Goal: Information Seeking & Learning: Find specific fact

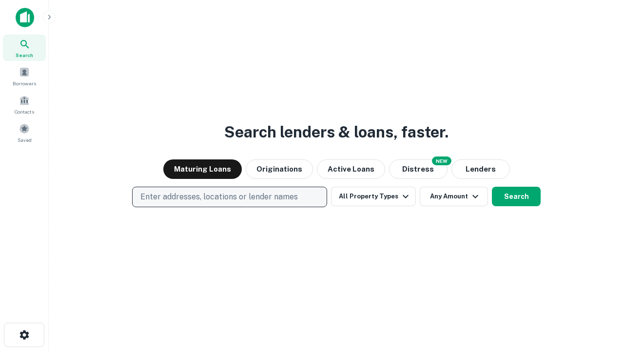
click at [229, 197] on p "Enter addresses, locations or lender names" at bounding box center [218, 197] width 157 height 12
type input "**********"
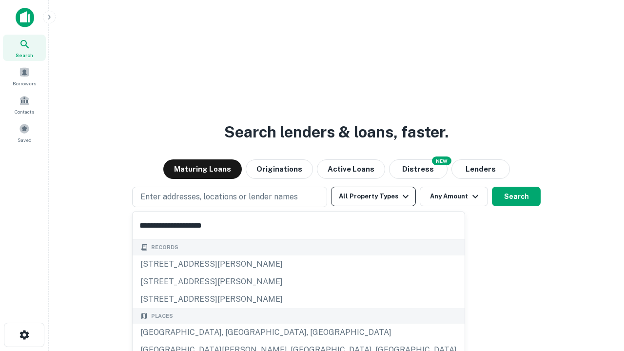
click at [233, 332] on div "[GEOGRAPHIC_DATA], [GEOGRAPHIC_DATA], [GEOGRAPHIC_DATA]" at bounding box center [298, 332] width 332 height 18
click at [373, 196] on button "All Property Types" at bounding box center [373, 196] width 85 height 19
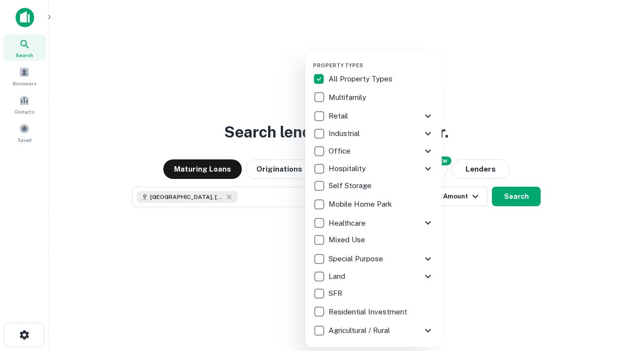
click at [381, 59] on button "button" at bounding box center [381, 59] width 136 height 0
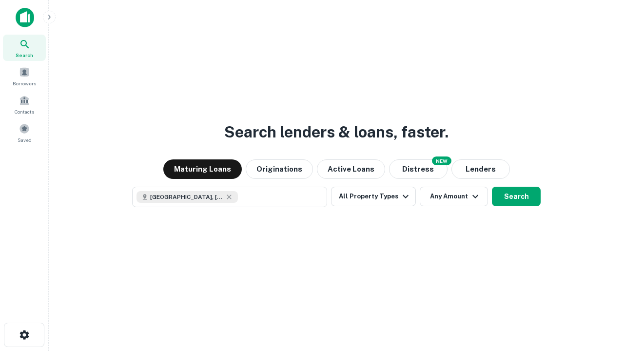
scroll to position [16, 0]
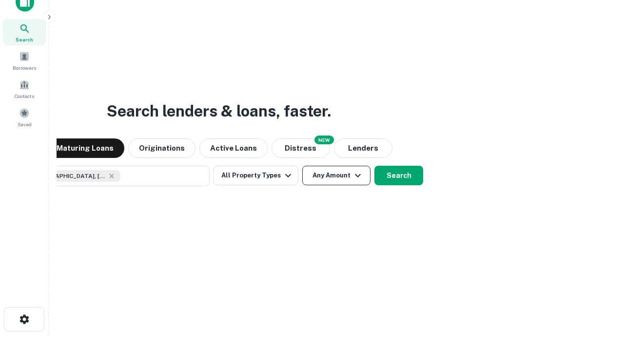
click at [302, 166] on button "Any Amount" at bounding box center [336, 175] width 68 height 19
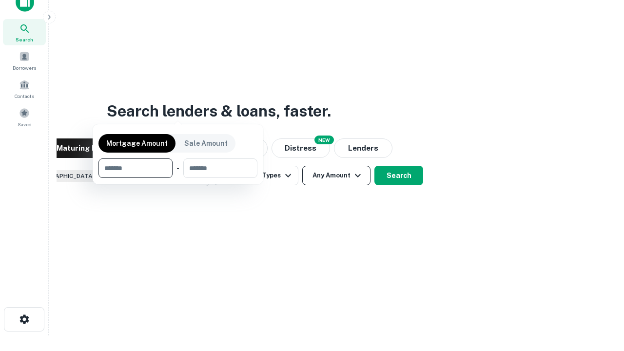
scroll to position [70, 276]
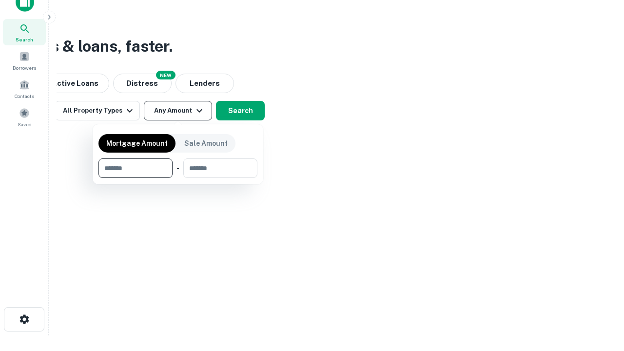
type input "*******"
click at [178, 178] on button "button" at bounding box center [177, 178] width 159 height 0
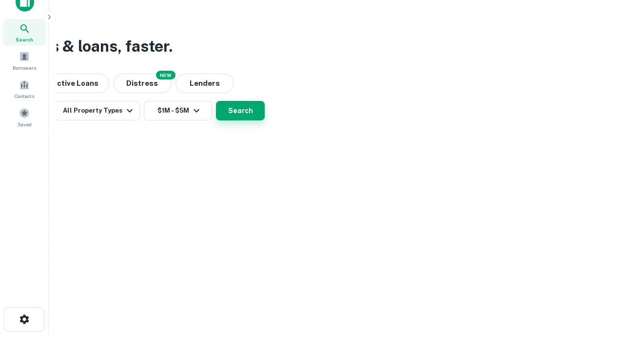
click at [265, 120] on button "Search" at bounding box center [240, 110] width 49 height 19
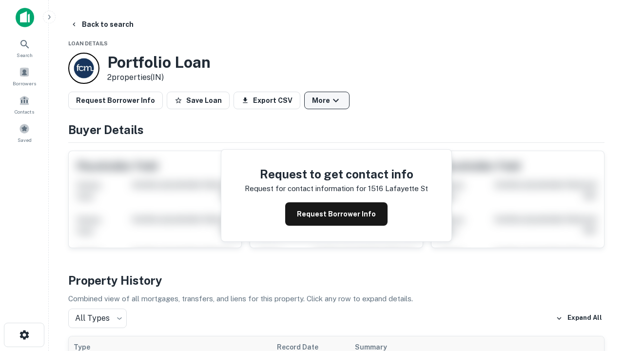
click at [326, 100] on button "More" at bounding box center [326, 101] width 45 height 18
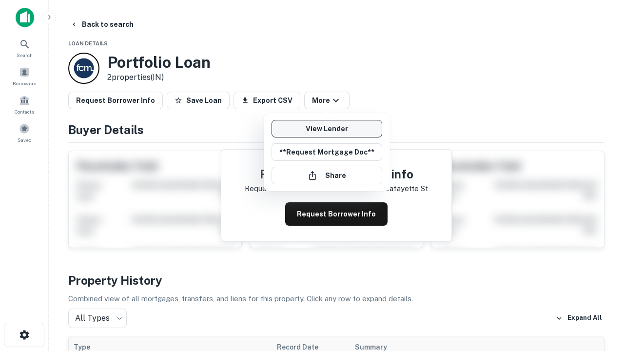
click at [326, 129] on link "View Lender" at bounding box center [326, 129] width 111 height 18
